Goal: Information Seeking & Learning: Understand process/instructions

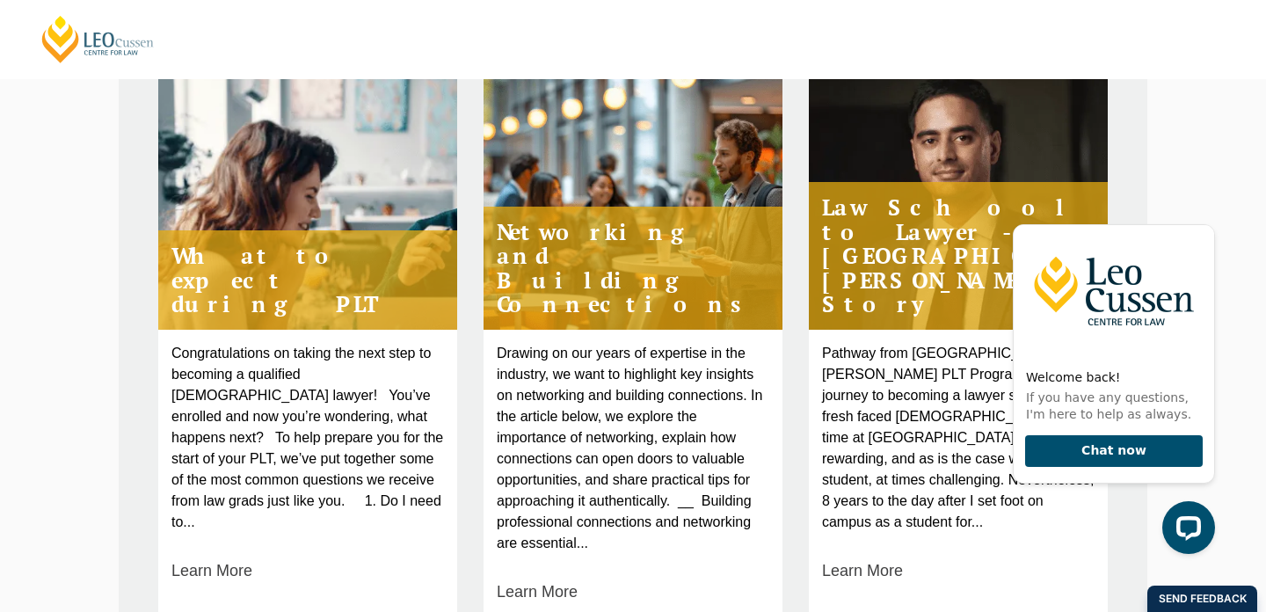
scroll to position [729, 0]
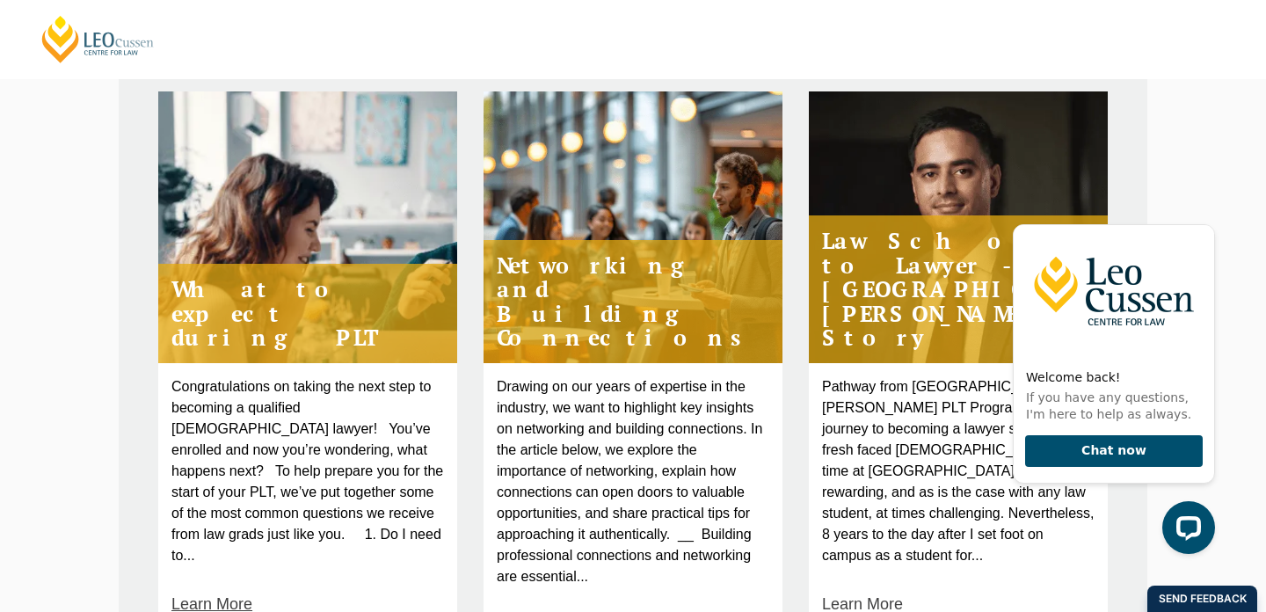
click at [207, 592] on link "Learn More" at bounding box center [211, 604] width 81 height 24
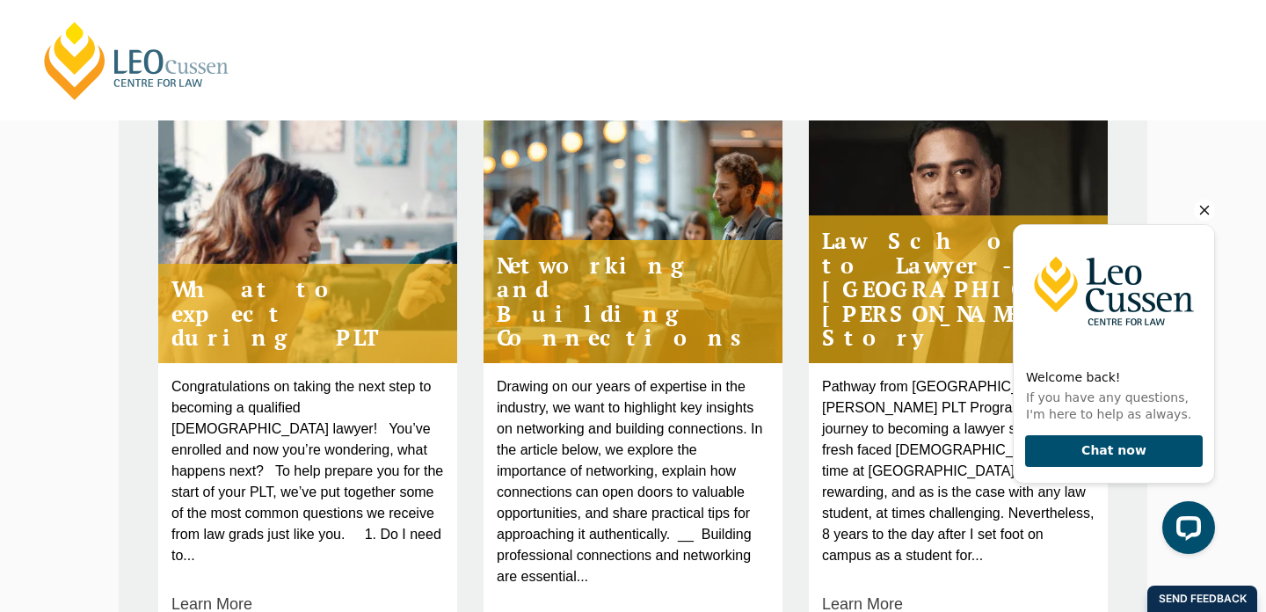
click at [1201, 213] on icon "Hide greeting" at bounding box center [1205, 211] width 10 height 10
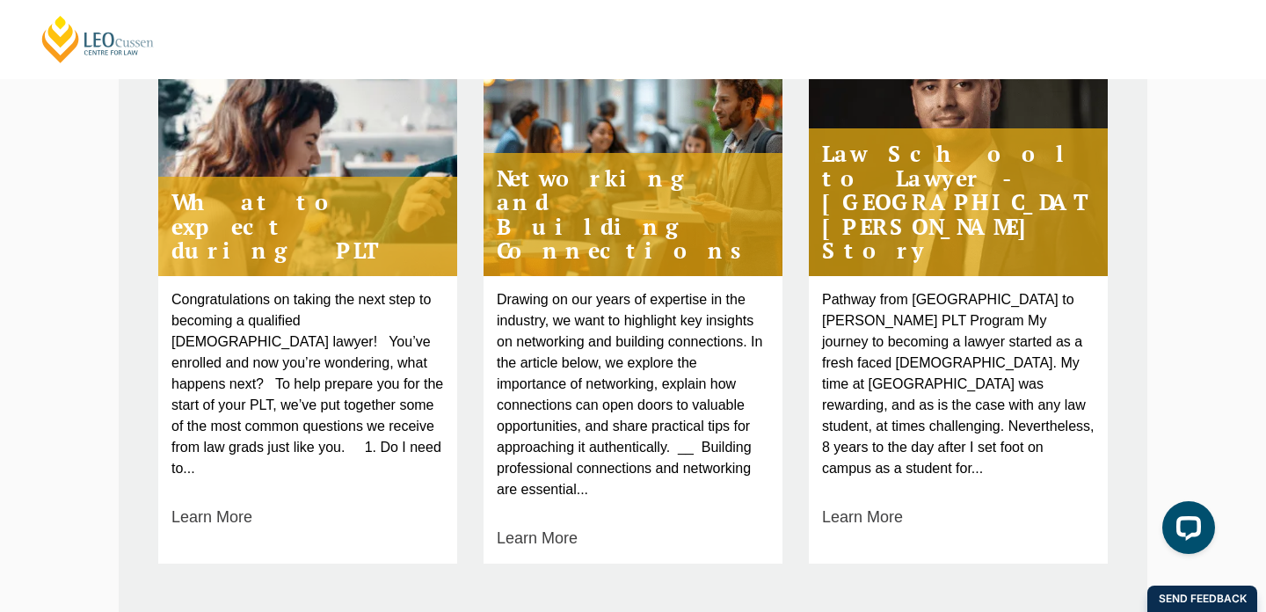
scroll to position [824, 0]
